Goal: Task Accomplishment & Management: Complete application form

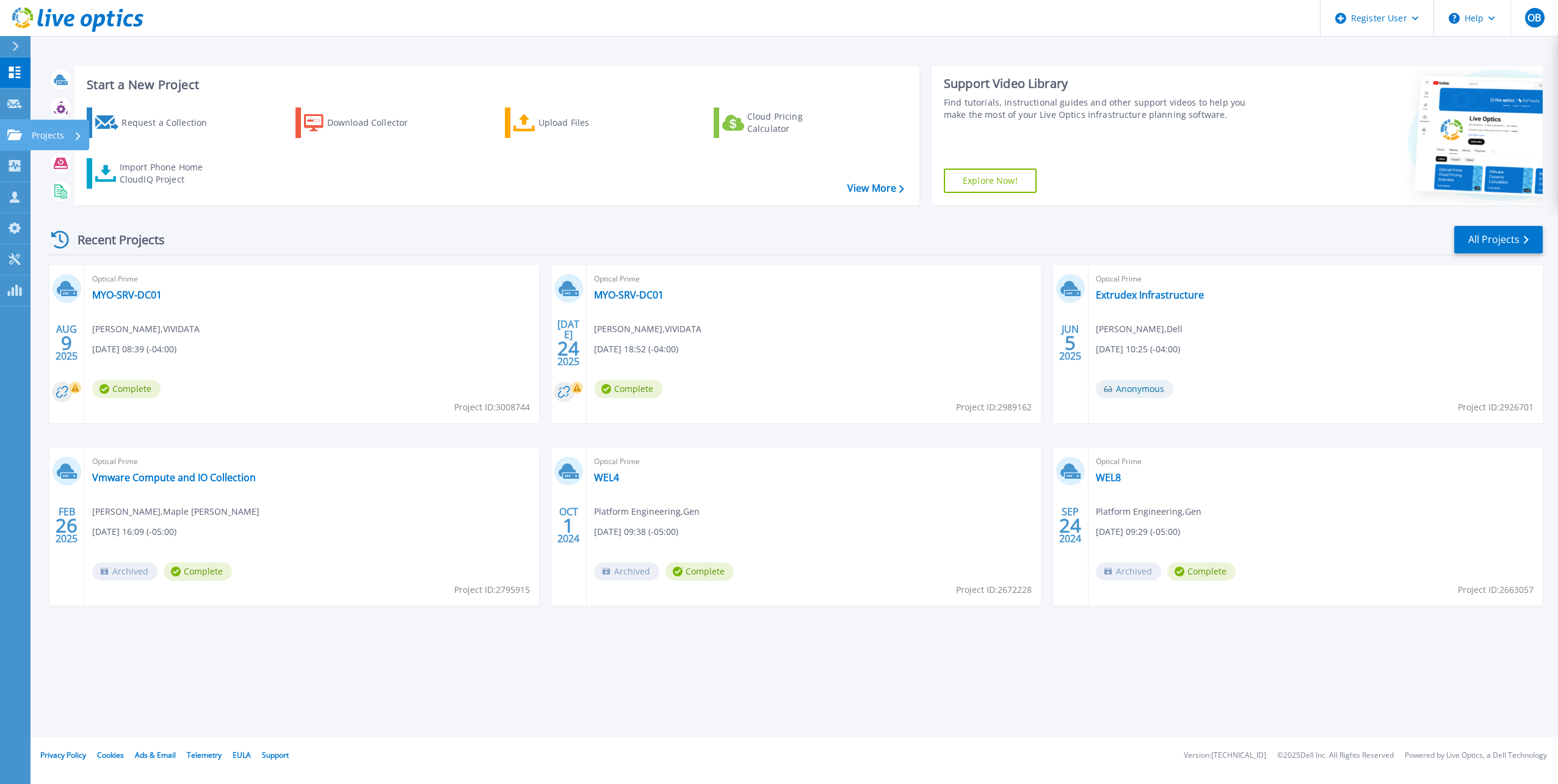
click at [26, 144] on link "Projects Projects" at bounding box center [15, 135] width 31 height 31
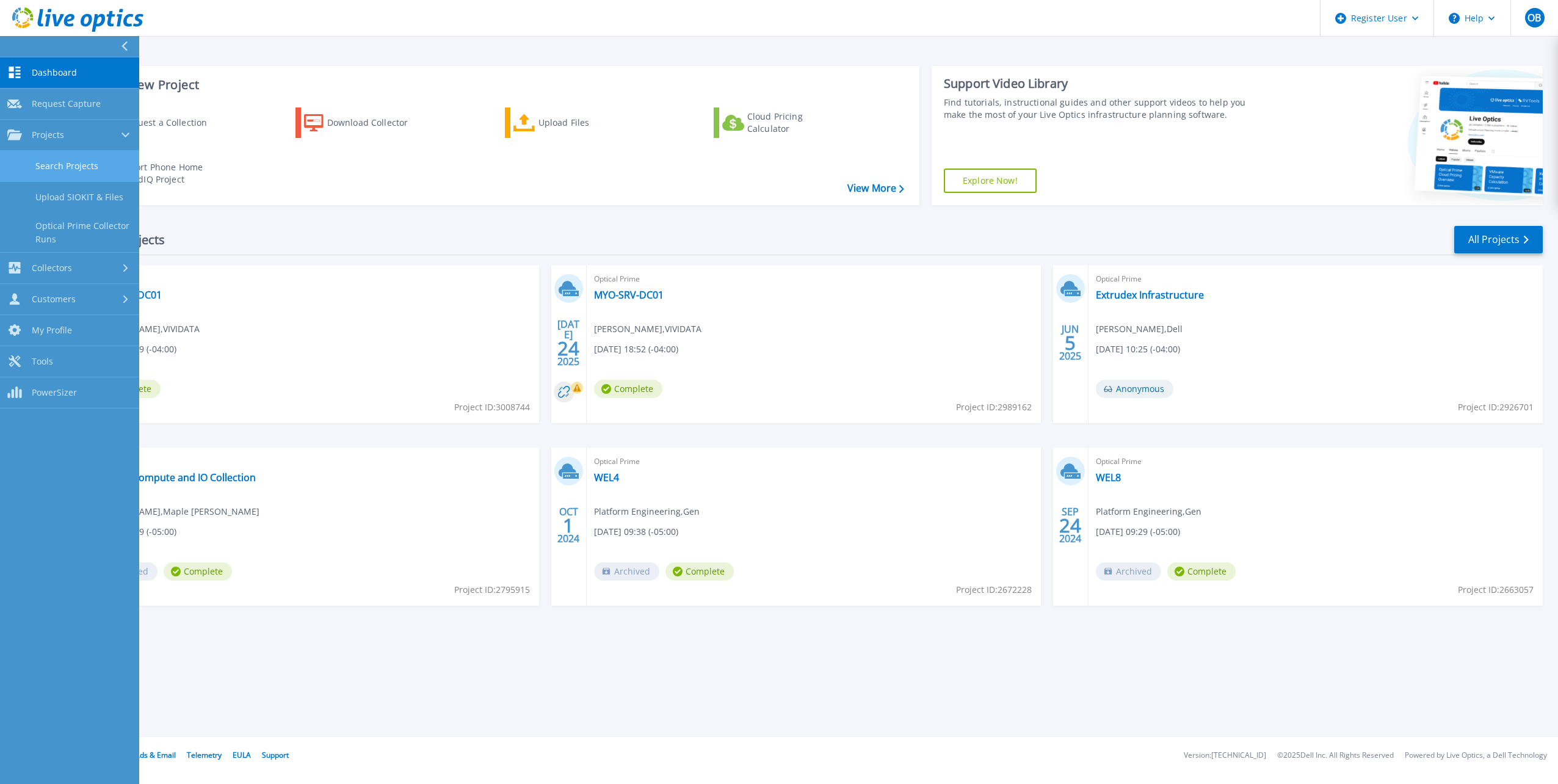
click at [86, 175] on link "Search Projects" at bounding box center [69, 166] width 139 height 31
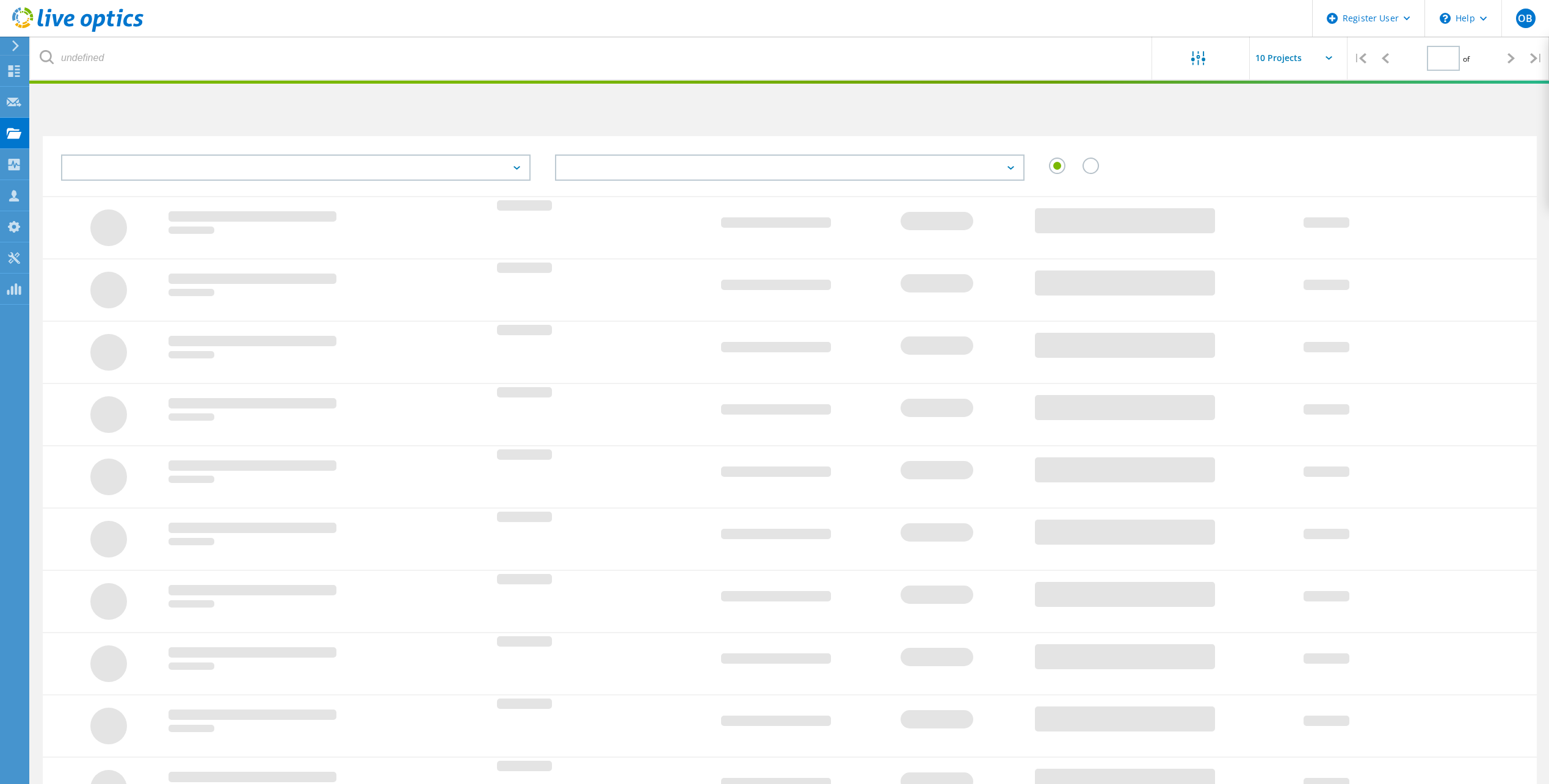
type input "1"
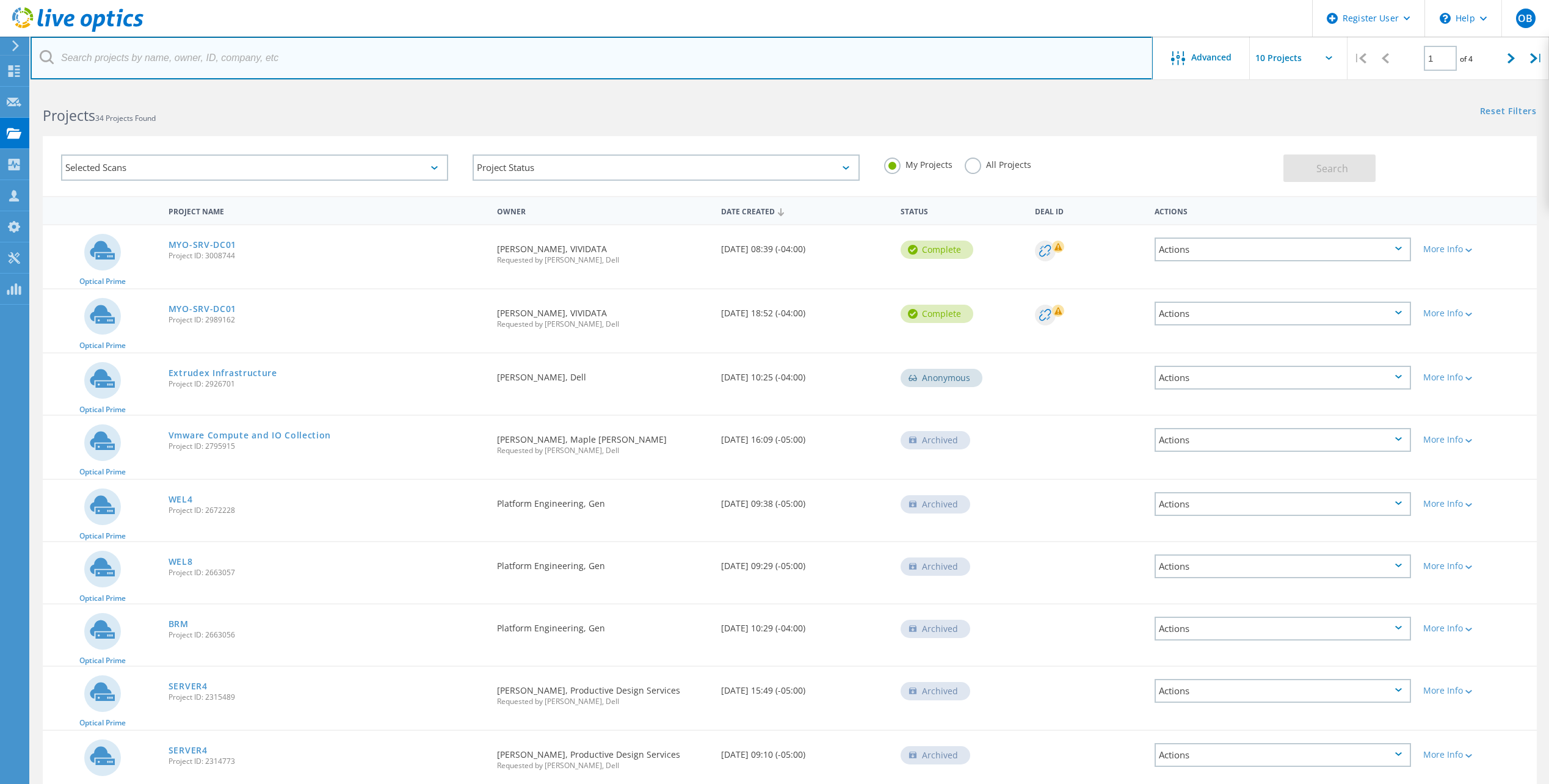
click at [226, 58] on input "text" at bounding box center [592, 58] width 1122 height 43
paste input "Eddie.Ng@promachbuilt.com"
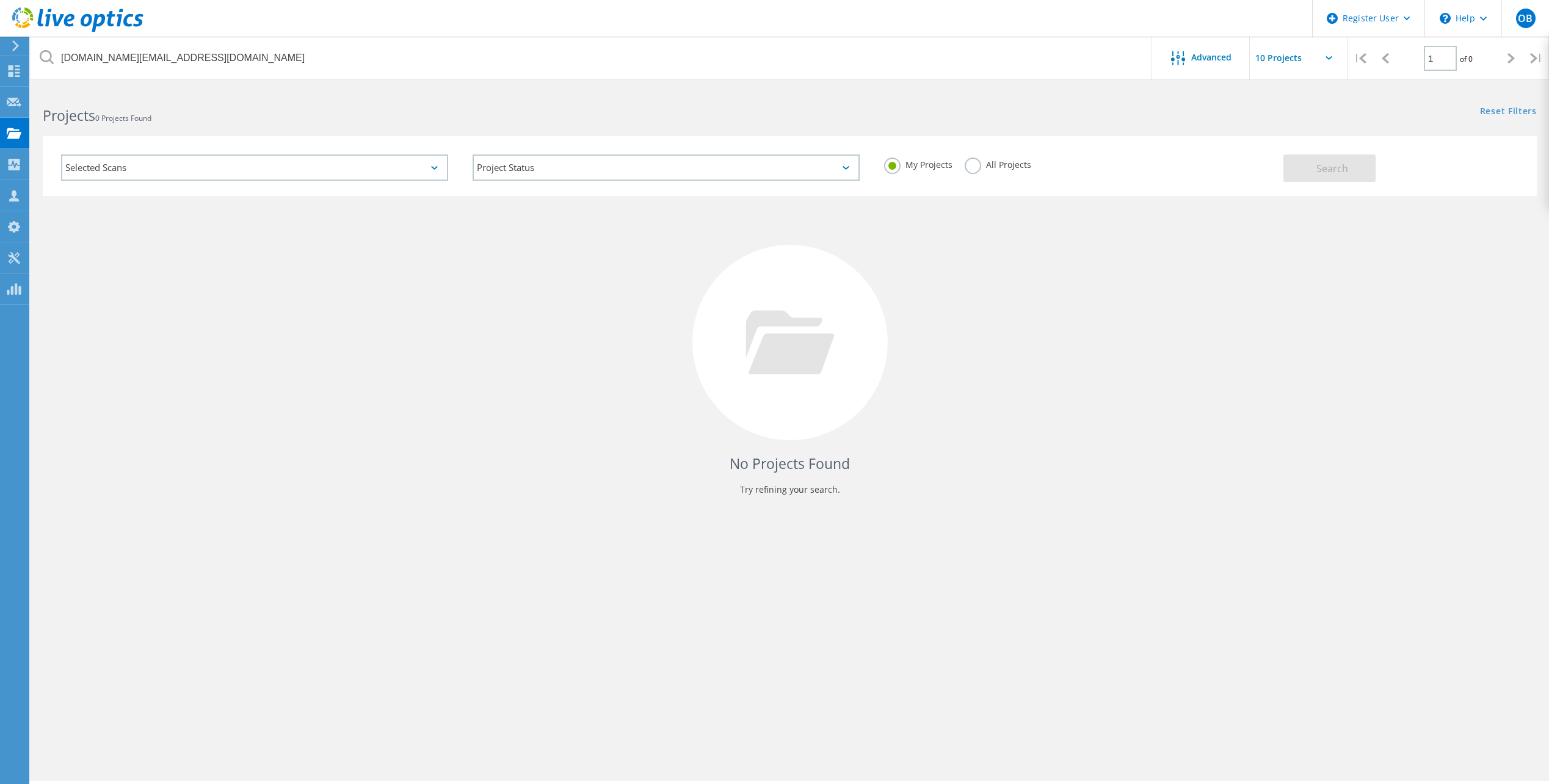
click at [987, 168] on label "All Projects" at bounding box center [998, 162] width 67 height 11
click at [0, 0] on input "All Projects" at bounding box center [0, 0] width 0 height 0
click at [1310, 164] on button "Search" at bounding box center [1329, 168] width 92 height 28
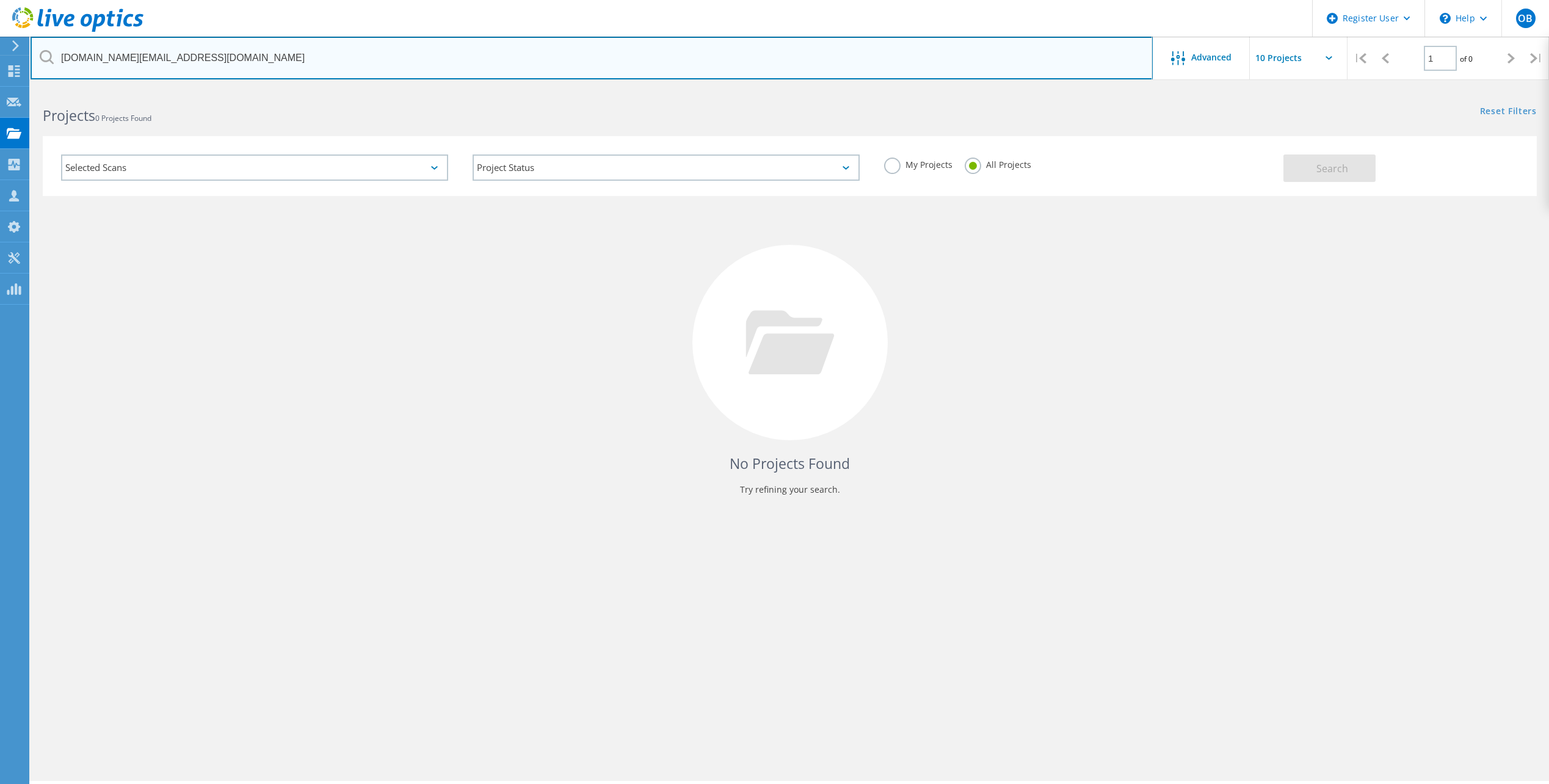
click at [221, 59] on input "Eddie.Ng@promachbuilt.com" at bounding box center [592, 58] width 1122 height 43
type input "promach"
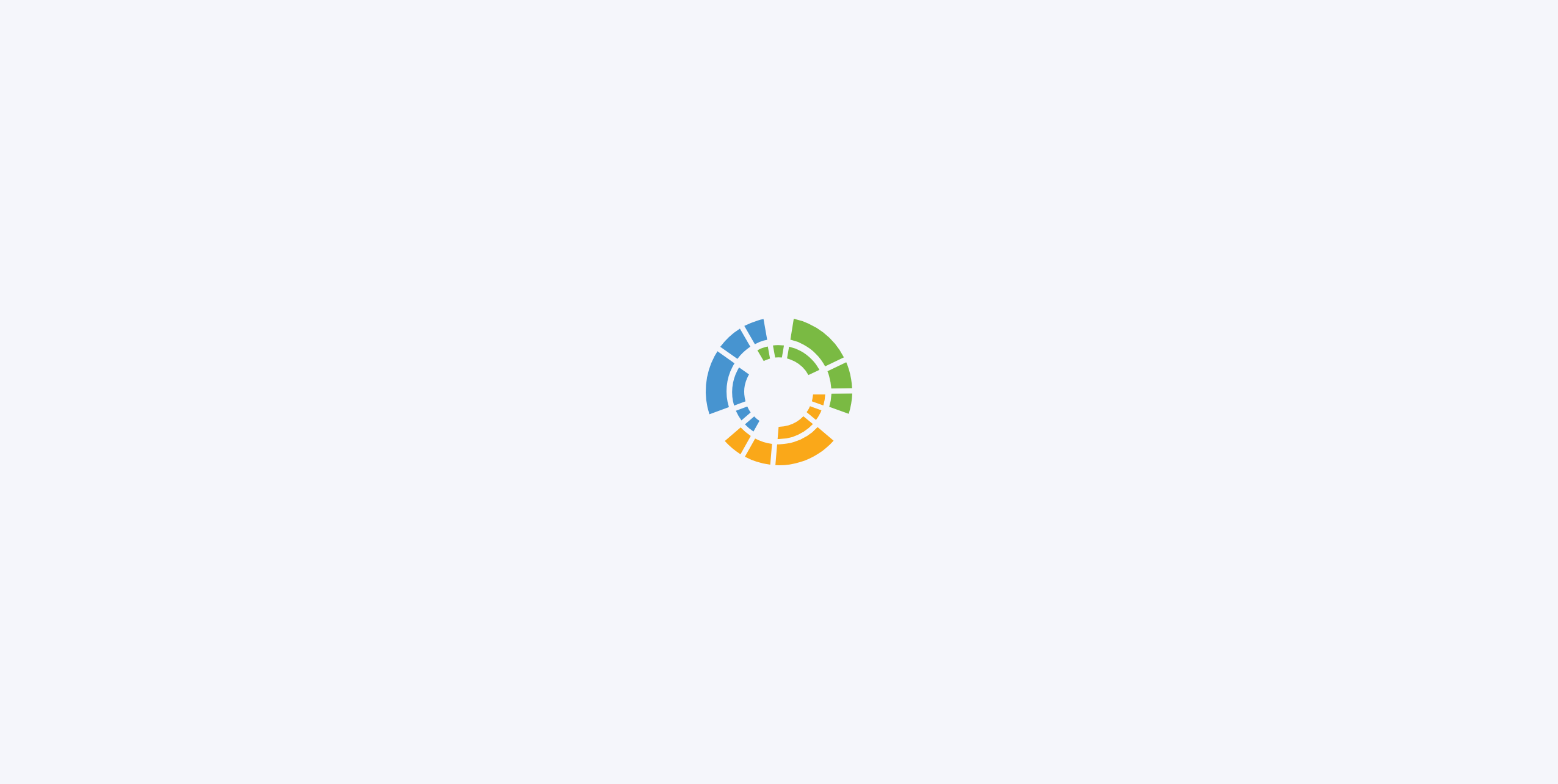
click at [3, 82] on div at bounding box center [779, 392] width 1558 height 784
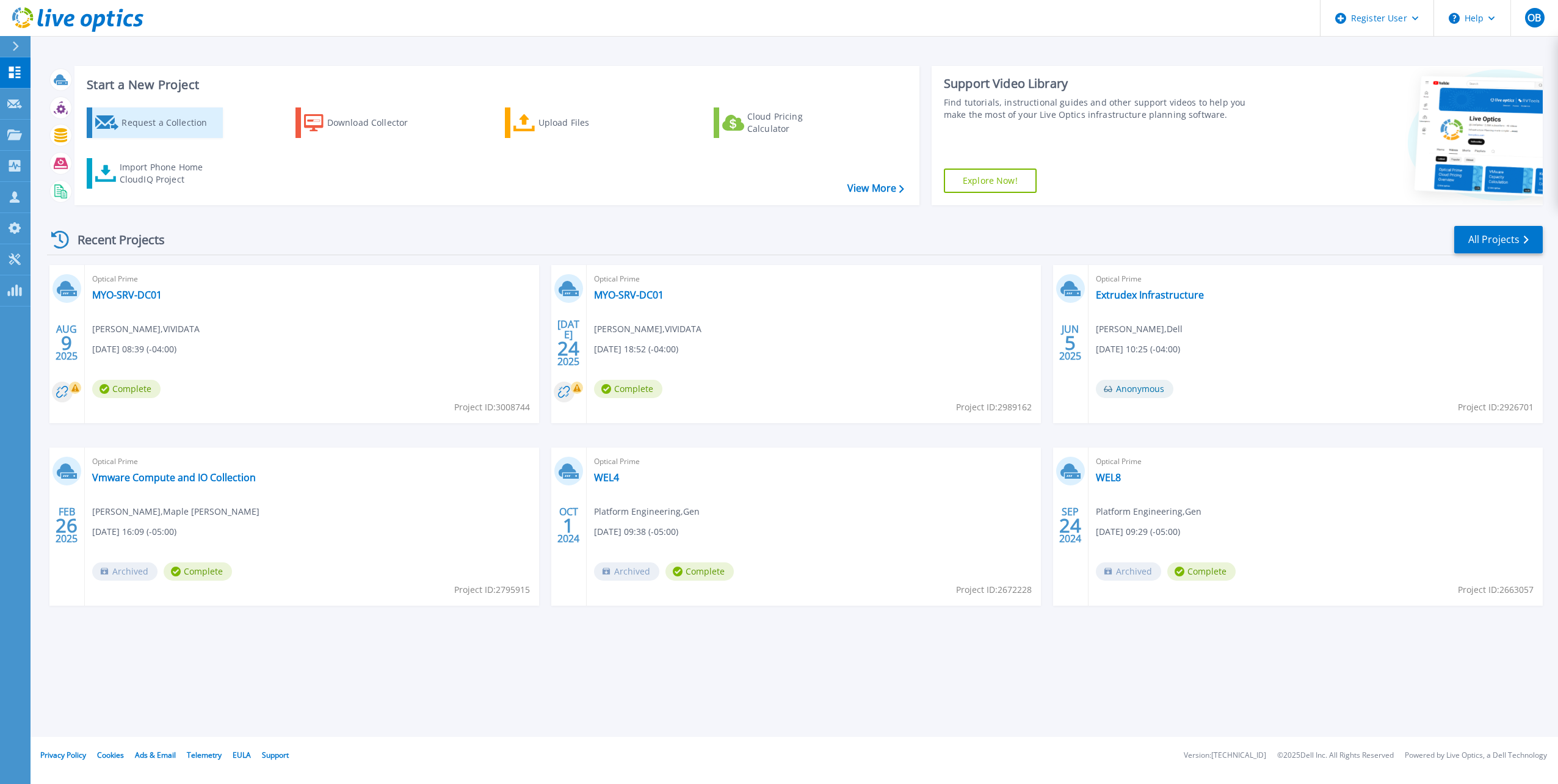
click at [151, 117] on div "Request a Collection" at bounding box center [171, 123] width 98 height 24
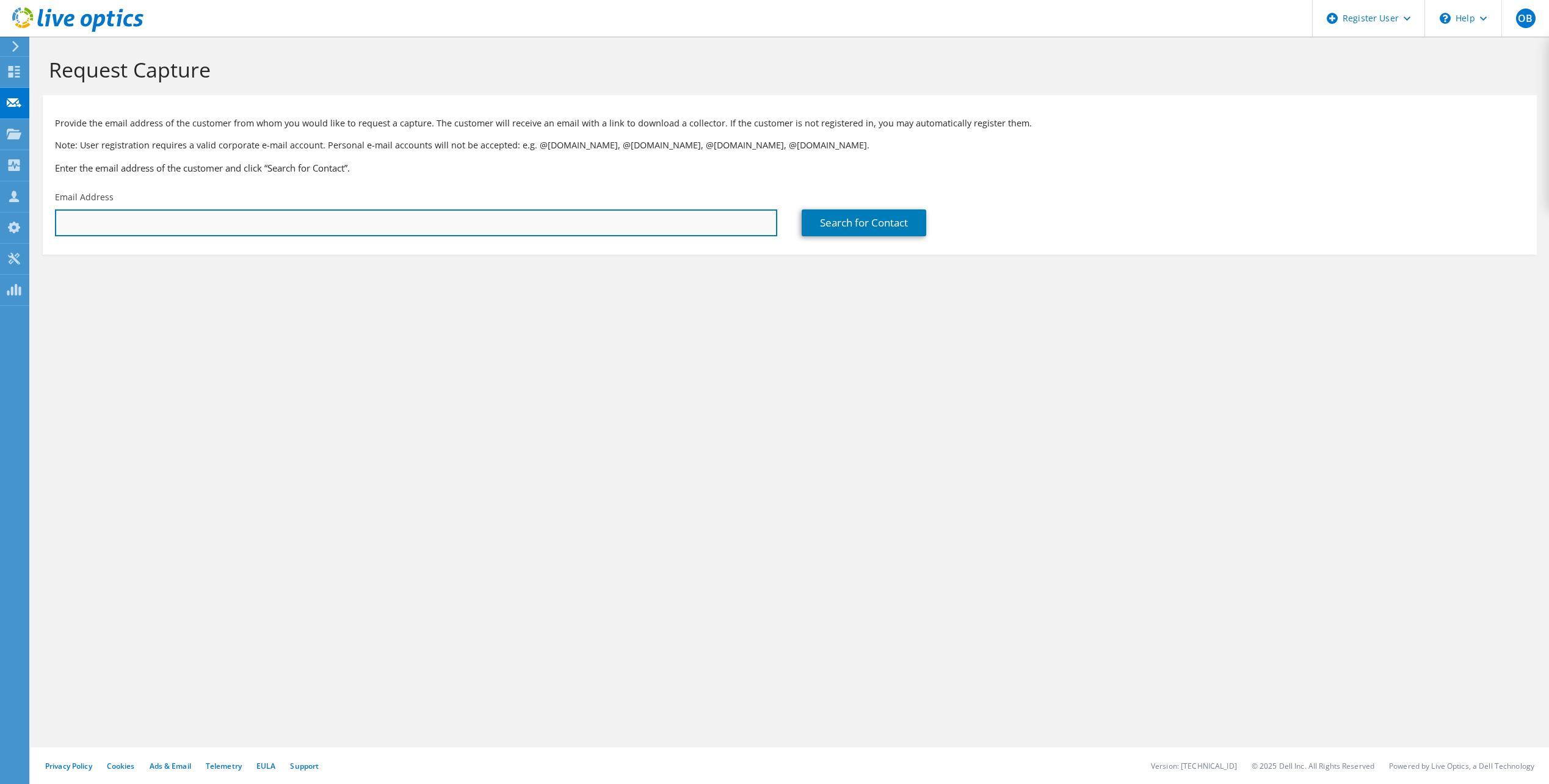
click at [289, 221] on input "text" at bounding box center [416, 223] width 723 height 27
click at [115, 226] on input "text" at bounding box center [416, 223] width 723 height 27
paste input "Eddie.Ng@promachbuilt.com"
type input "Eddie.Ng@promachbuilt.com"
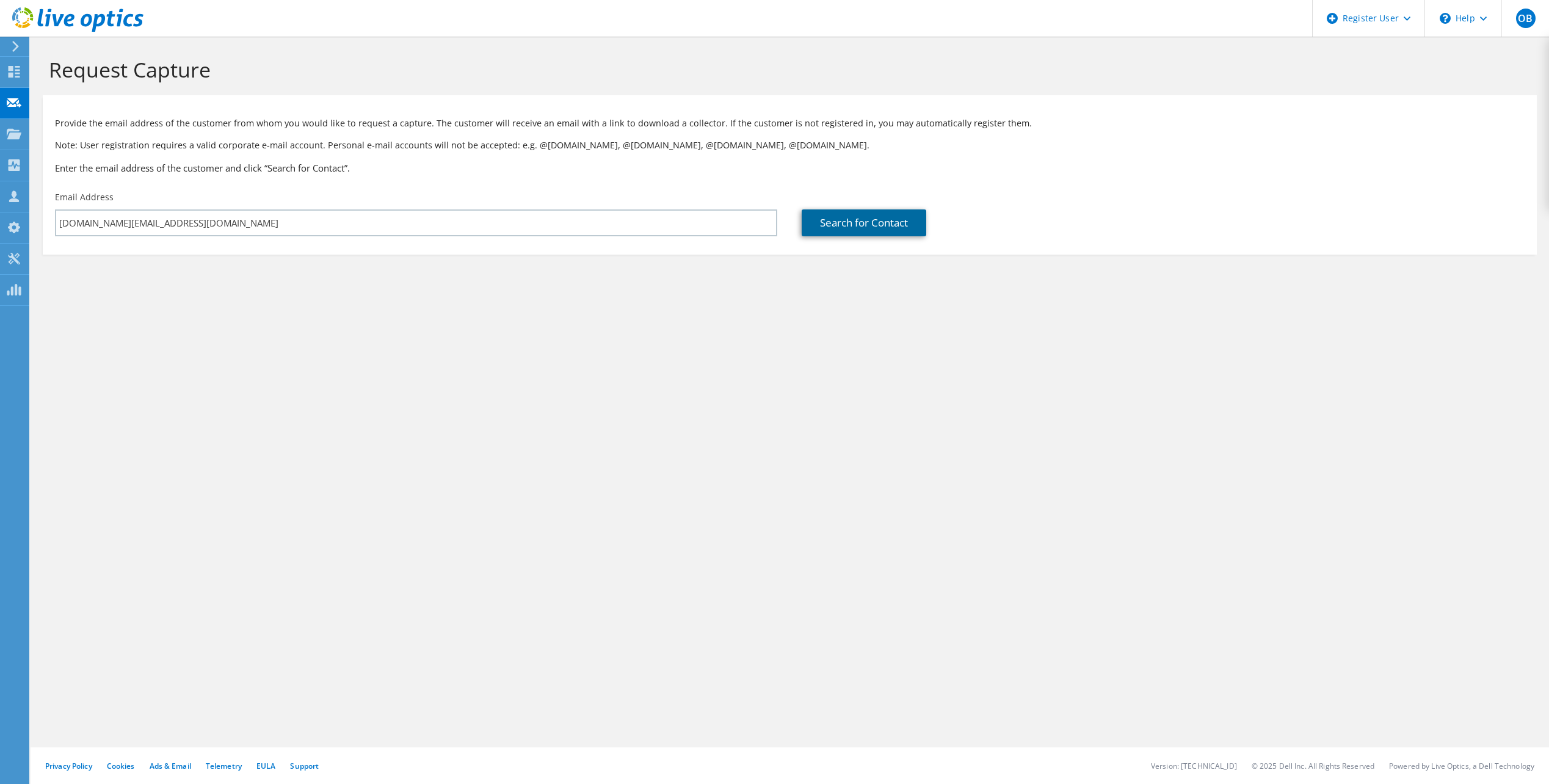
click at [832, 219] on link "Search for Contact" at bounding box center [864, 223] width 125 height 27
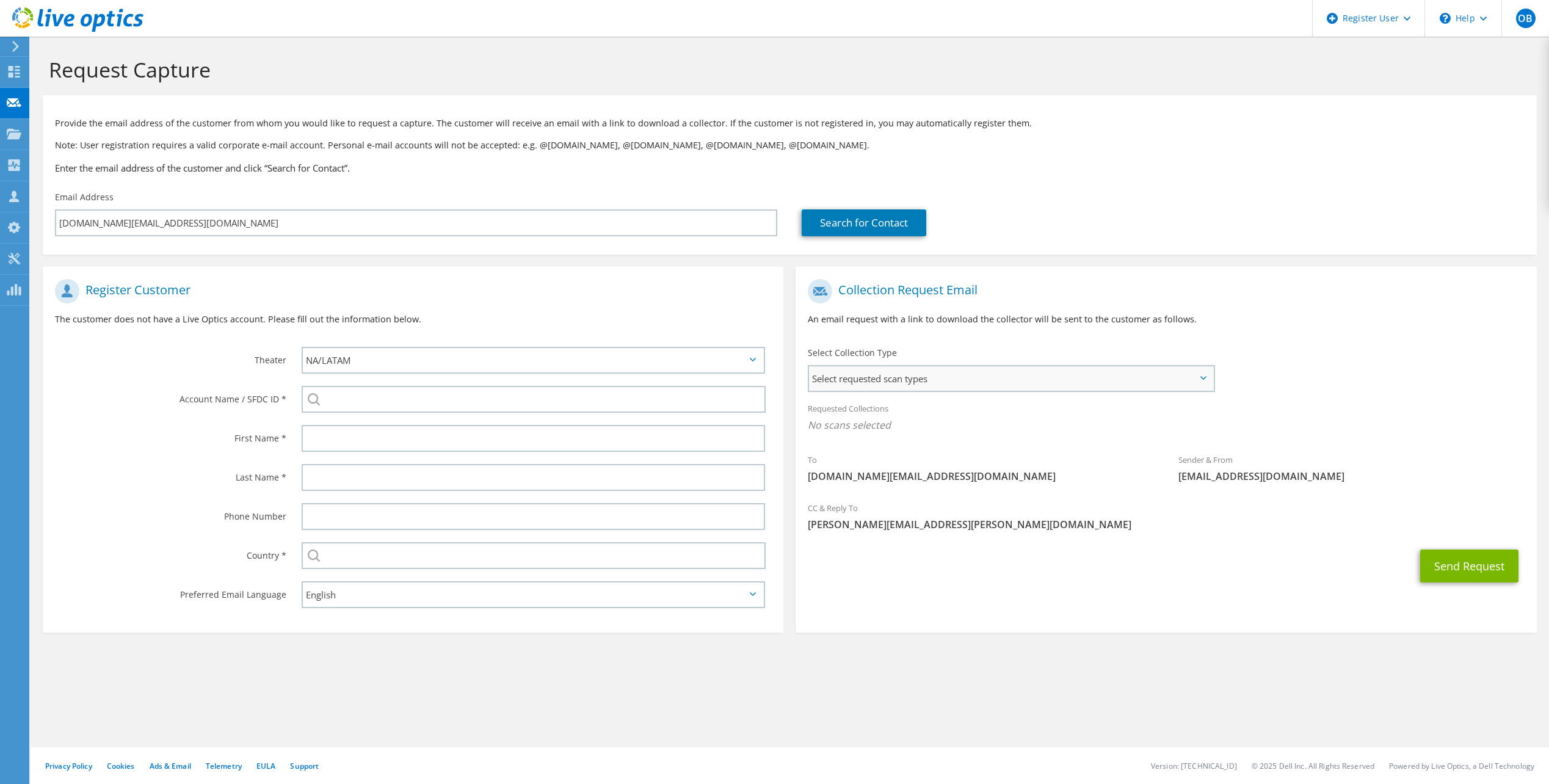
click at [881, 385] on span "Select requested scan types" at bounding box center [1011, 378] width 404 height 24
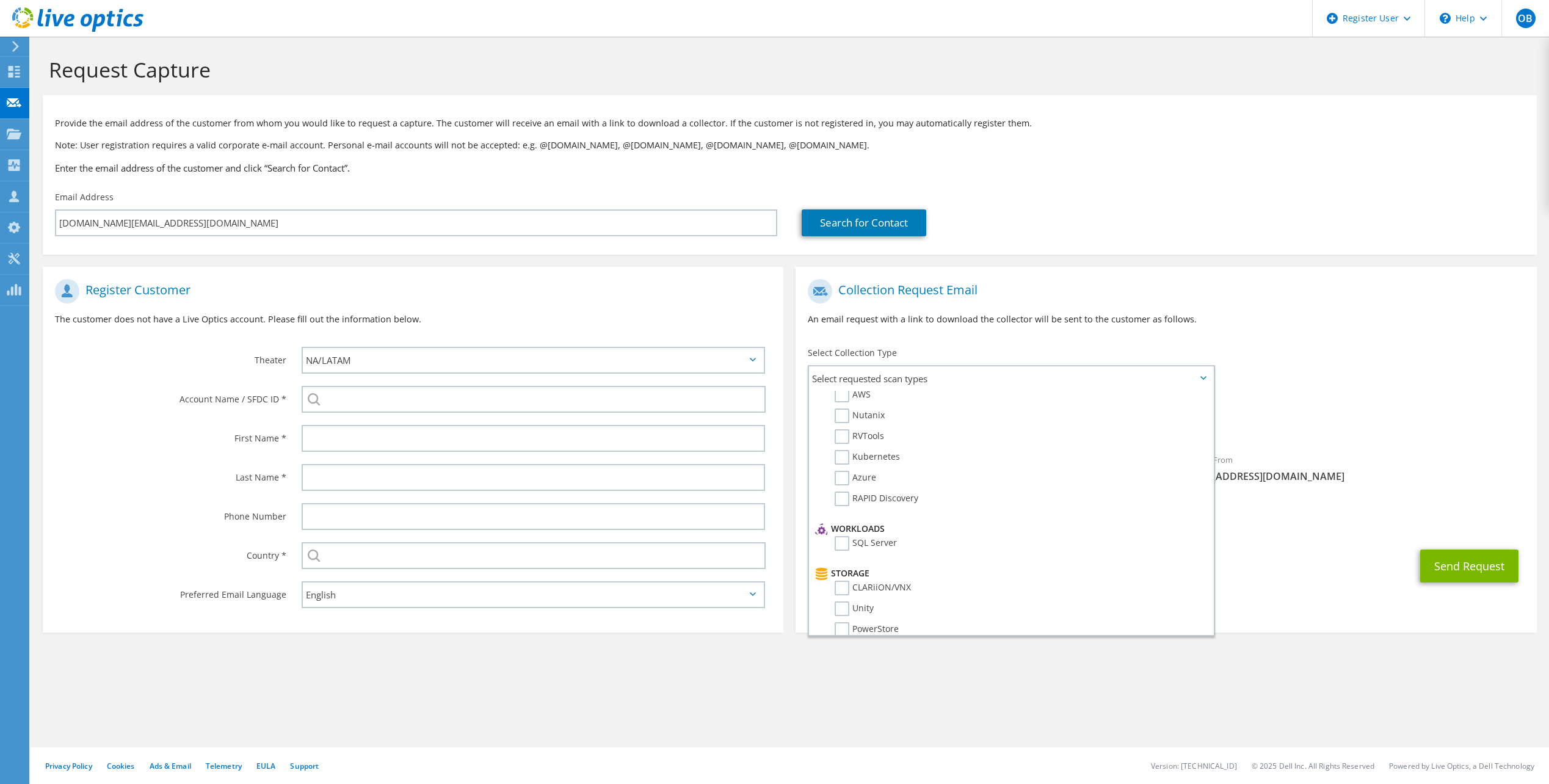
scroll to position [61, 0]
click at [1332, 325] on p "An email request with a link to download the collector will be sent to the cust…" at bounding box center [1166, 319] width 716 height 14
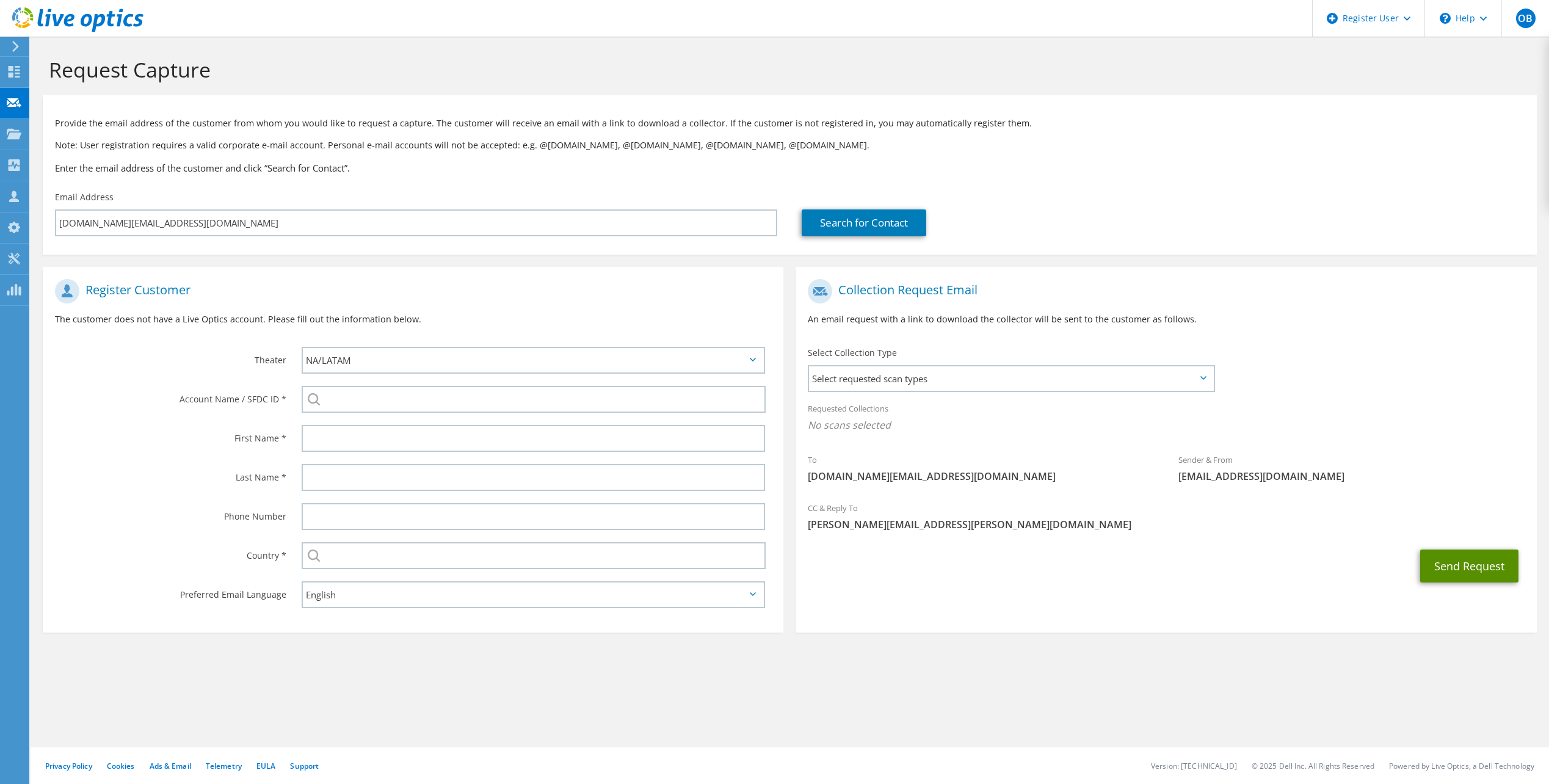
click at [1450, 564] on button "Send Request" at bounding box center [1469, 566] width 99 height 33
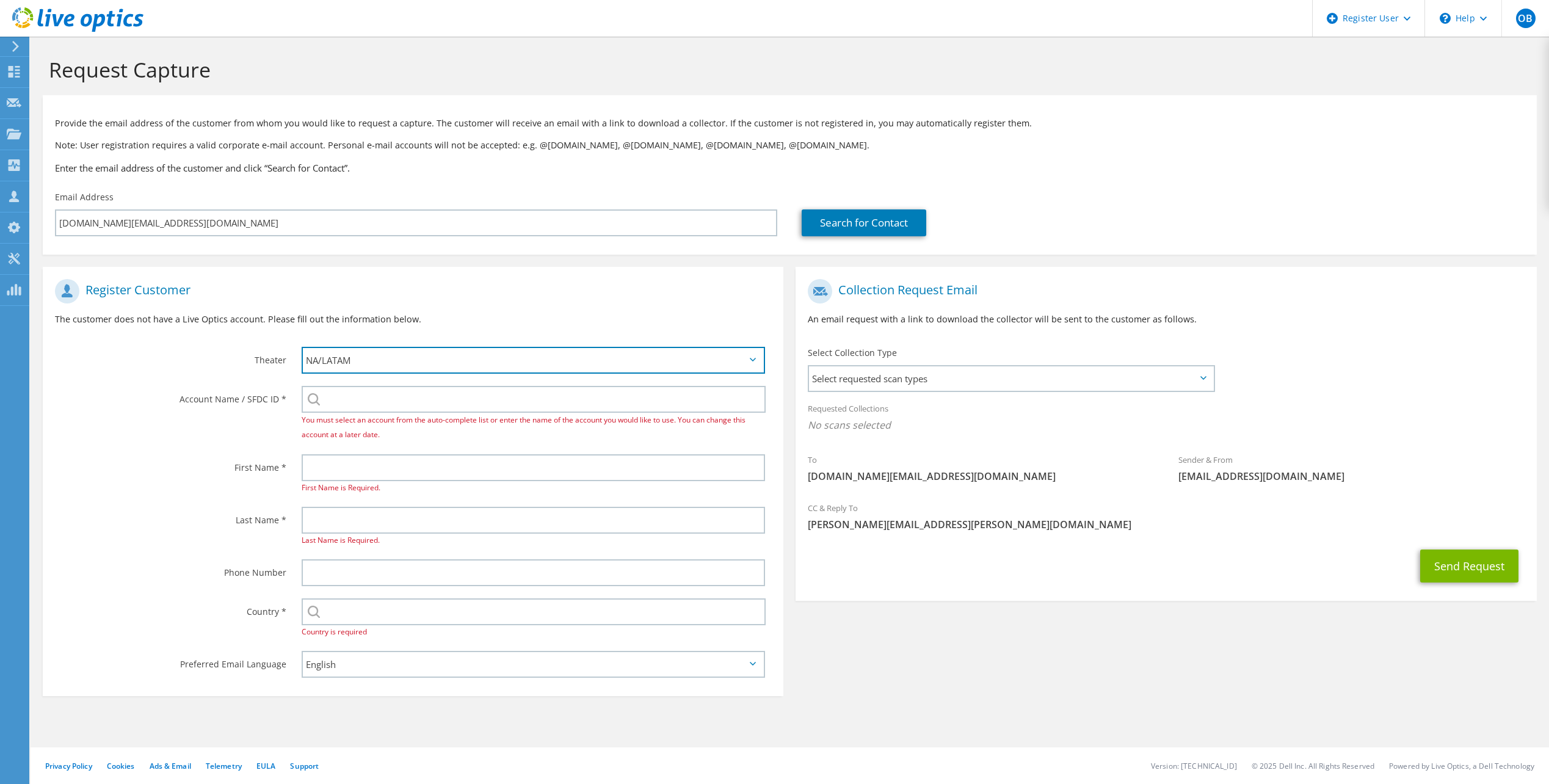
click at [359, 369] on select "APJ EMEA NA/LATAM" at bounding box center [533, 360] width 463 height 27
click at [359, 365] on select "APJ EMEA NA/LATAM" at bounding box center [533, 360] width 463 height 27
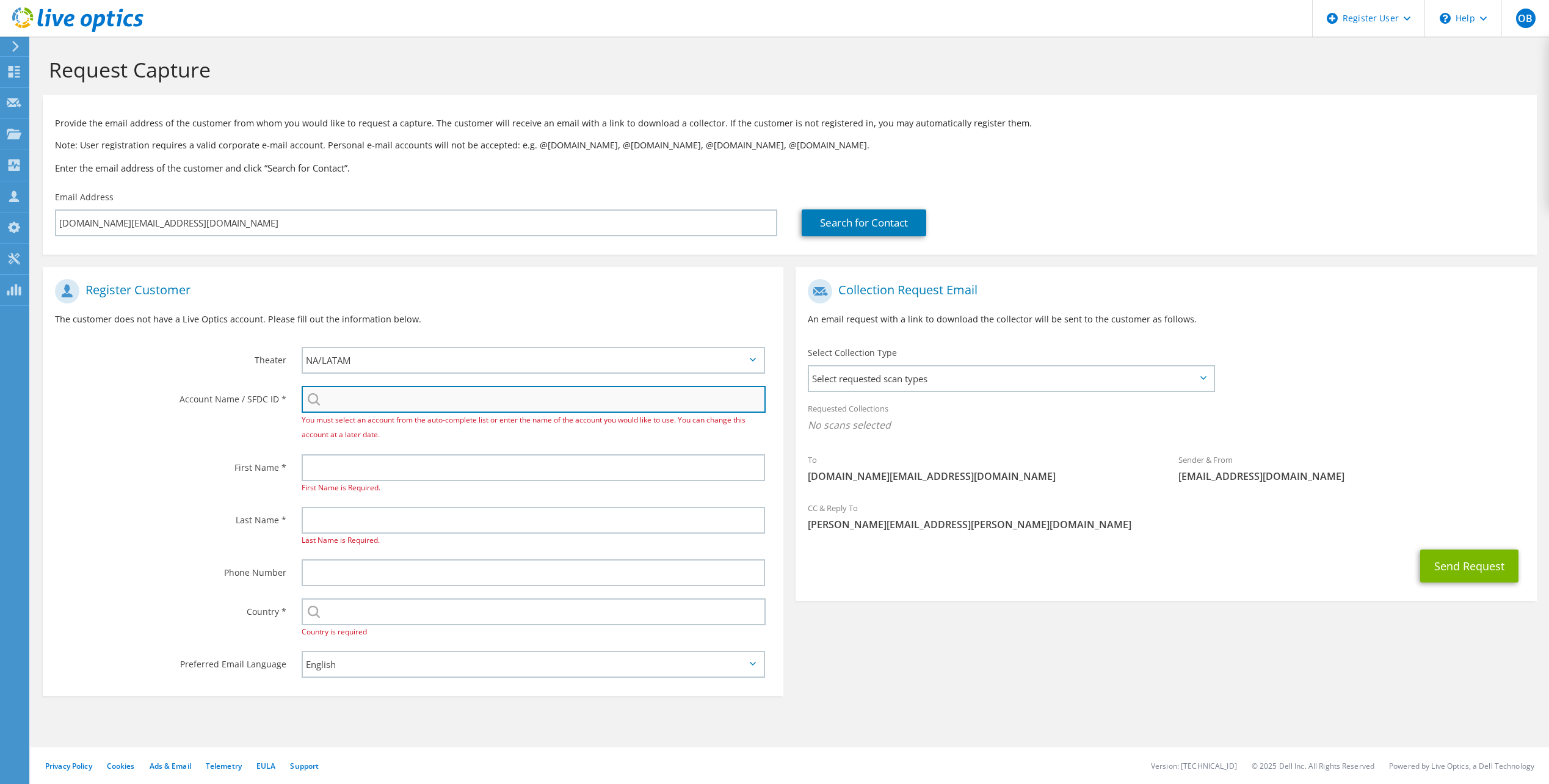
click at [336, 398] on input "search" at bounding box center [533, 399] width 464 height 27
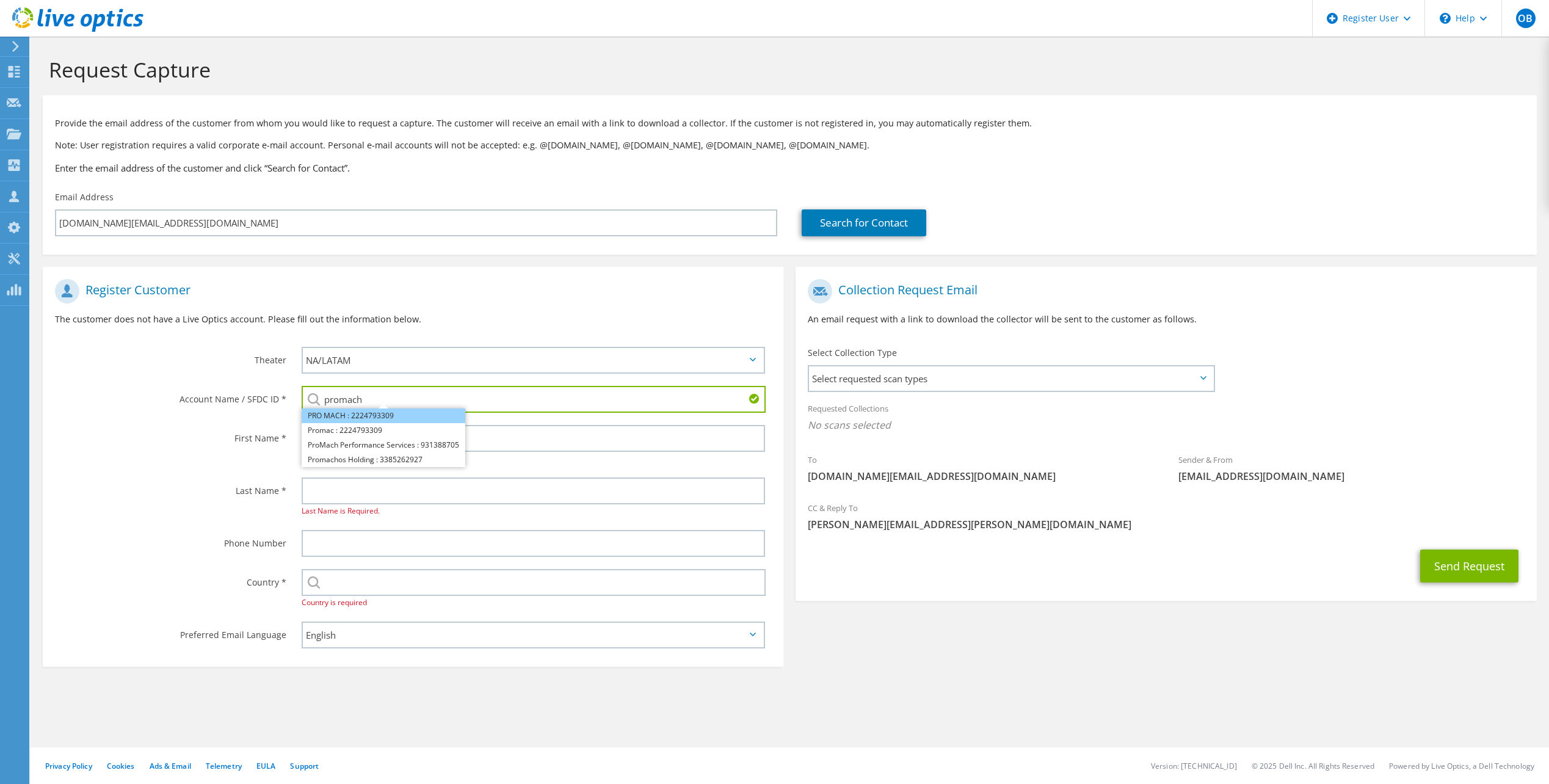
click at [368, 410] on li "PRO MACH : 2224793309" at bounding box center [383, 415] width 164 height 14
type input "PRO MACH : 2224793309"
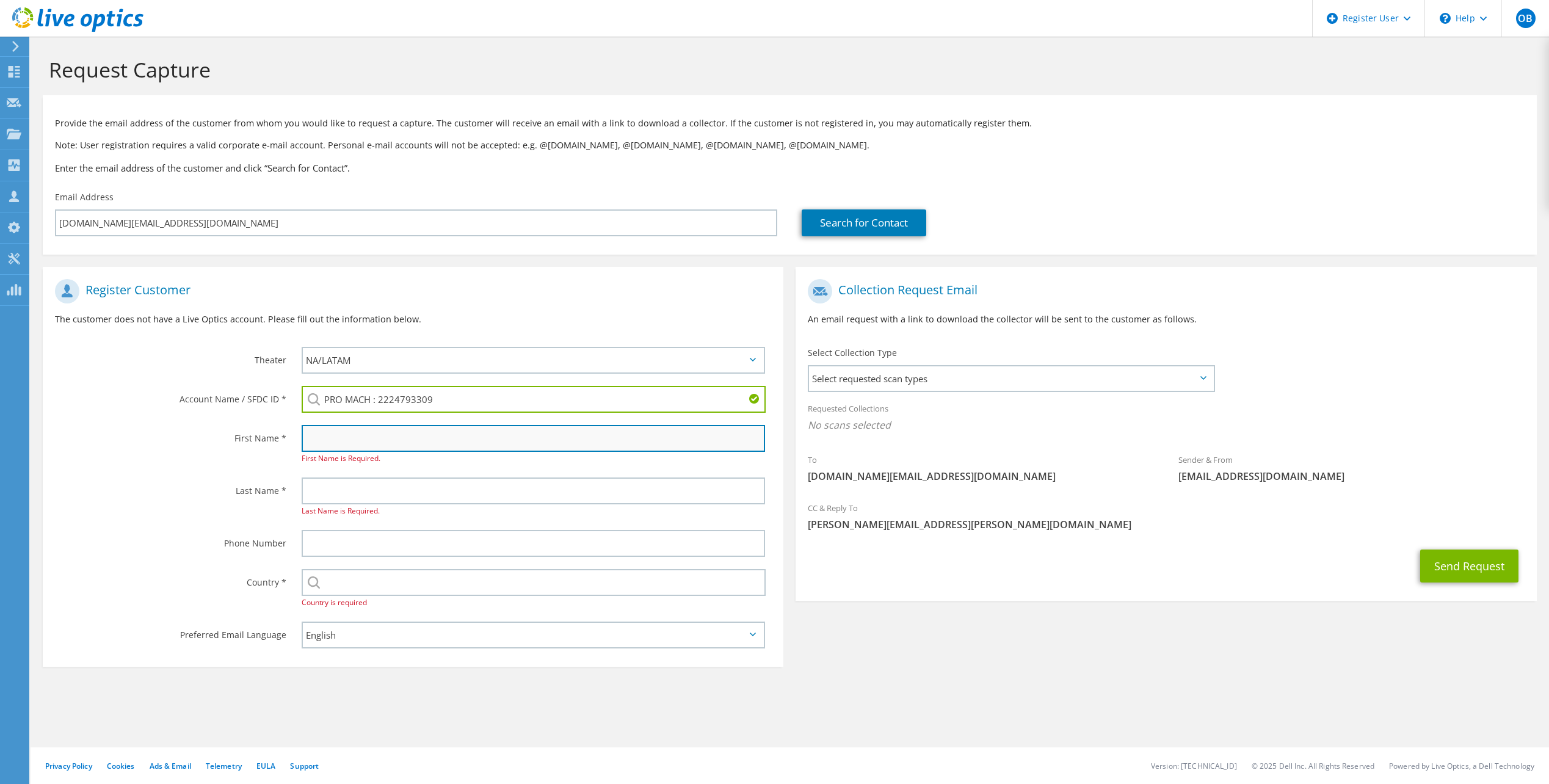
click at [350, 432] on input "text" at bounding box center [533, 438] width 463 height 27
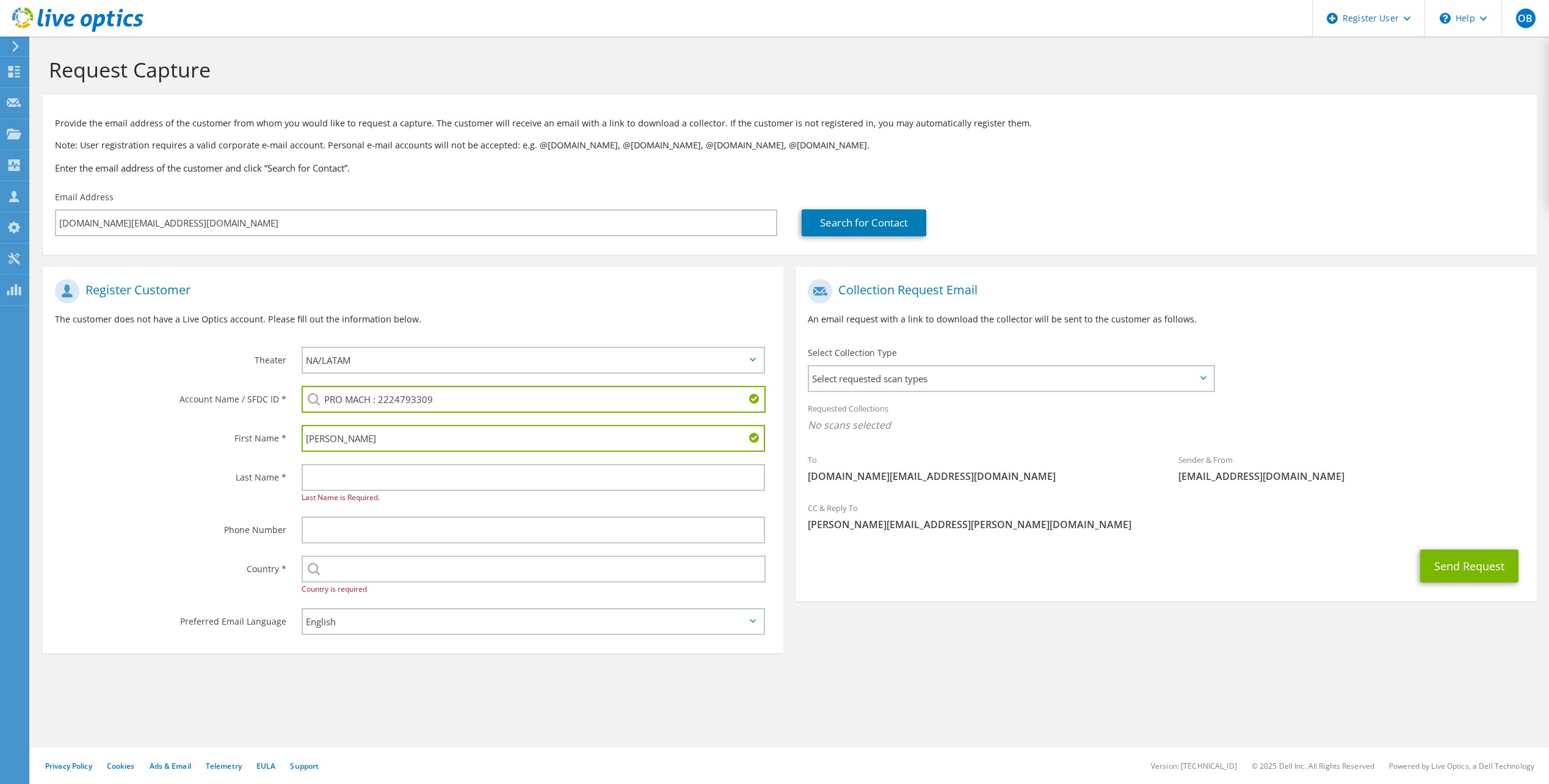
type input "EDDIE"
type input "NG"
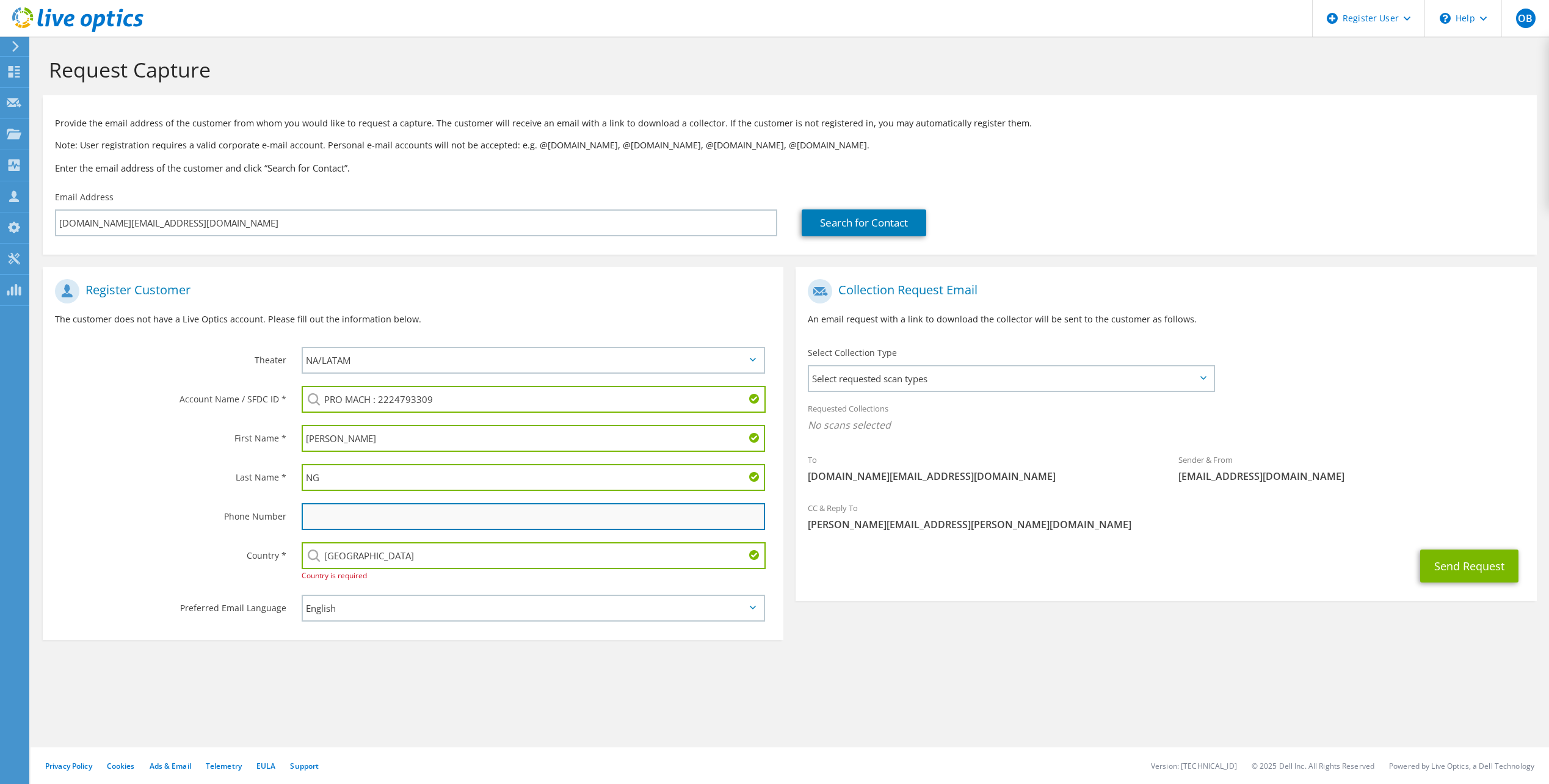
click at [357, 511] on input "text" at bounding box center [533, 516] width 463 height 27
click at [994, 569] on div "Send Request" at bounding box center [1166, 566] width 741 height 45
click at [574, 580] on div "Select Andorra United Arab Emirates Afghanistan Antigua and Barbuda Anguilla Al…" at bounding box center [536, 562] width 494 height 53
click at [629, 565] on input "[GEOGRAPHIC_DATA]" at bounding box center [533, 555] width 464 height 27
click at [635, 562] on input "[GEOGRAPHIC_DATA]" at bounding box center [533, 555] width 464 height 27
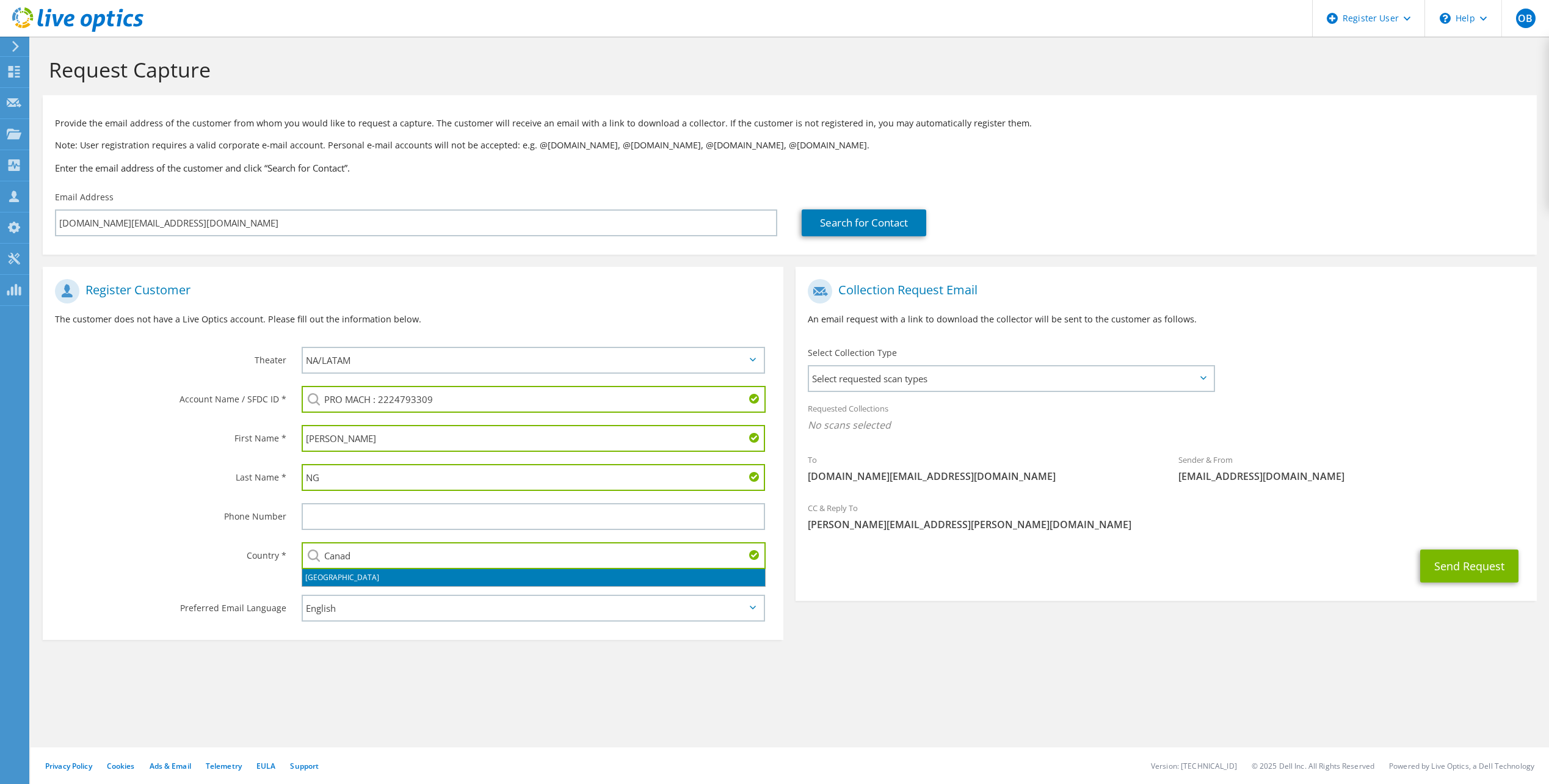
click at [632, 577] on li "[GEOGRAPHIC_DATA]" at bounding box center [533, 577] width 462 height 17
type input "[GEOGRAPHIC_DATA]"
click at [989, 603] on div "Collection Request Email An email request with a link to download the collector…" at bounding box center [1166, 437] width 753 height 340
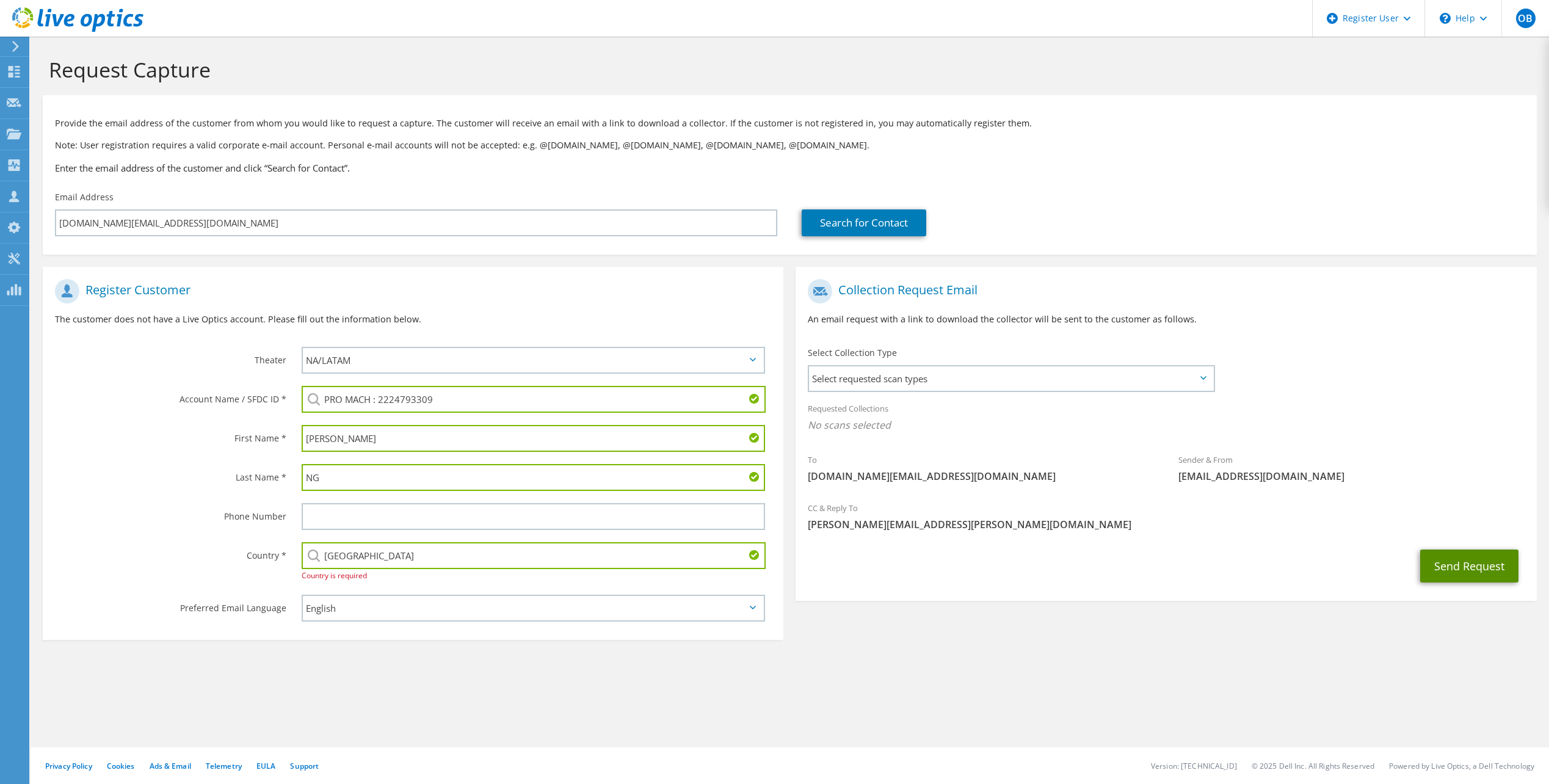
click at [1478, 564] on button "Send Request" at bounding box center [1469, 566] width 99 height 33
